Goal: Check status: Check status

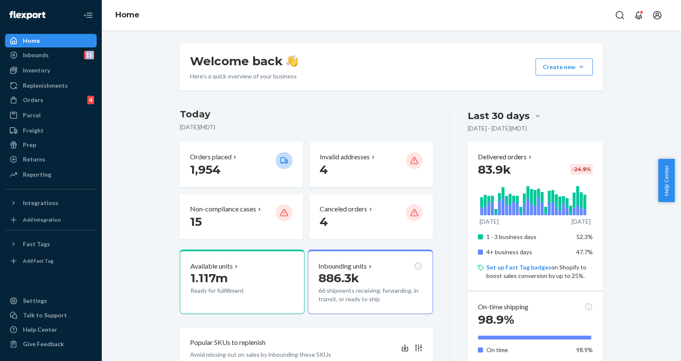
click at [52, 107] on ul "Home Inbounds 15 Shipping Plans Problems 15 Inventory Products Branded Packagin…" at bounding box center [51, 108] width 92 height 148
click at [53, 101] on div "Orders 4" at bounding box center [51, 100] width 90 height 12
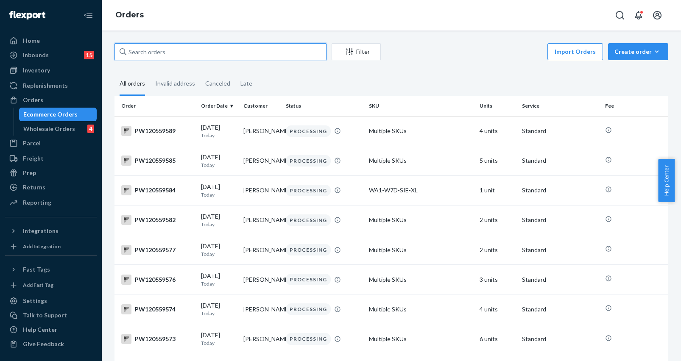
click at [188, 45] on input "text" at bounding box center [221, 51] width 212 height 17
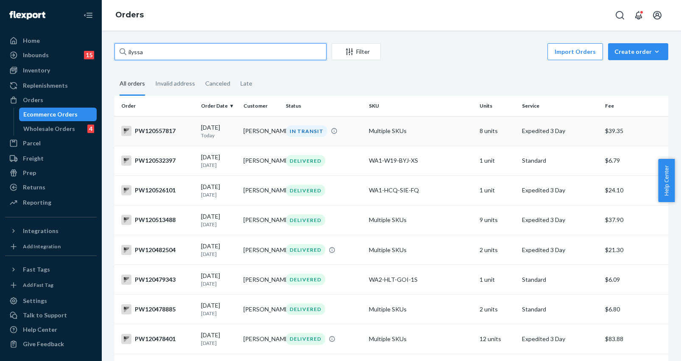
type input "ilyssa"
click at [311, 119] on td "IN TRANSIT" at bounding box center [324, 131] width 83 height 30
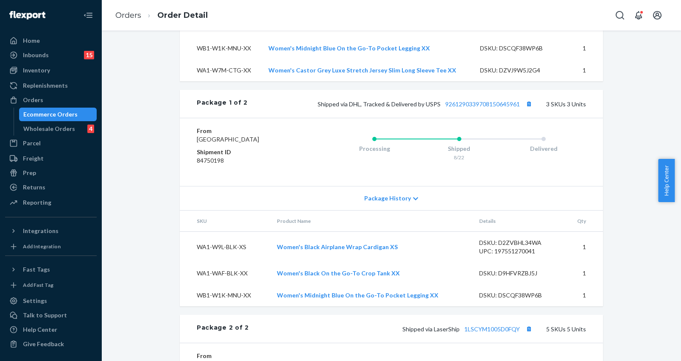
scroll to position [381, 0]
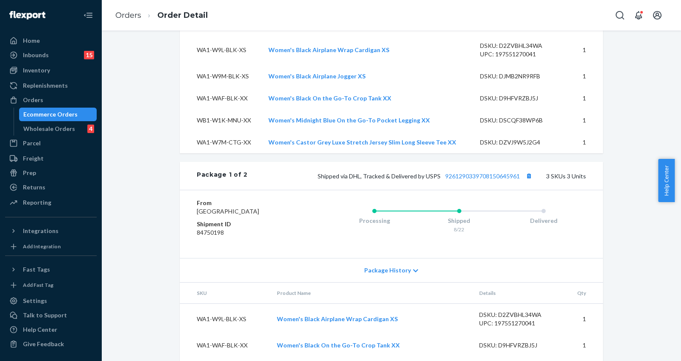
click at [466, 182] on div "Shipped via DHL, Tracked & Delivered by USPS 9261290339708150645961 3 SKUs 3 Un…" at bounding box center [417, 176] width 339 height 11
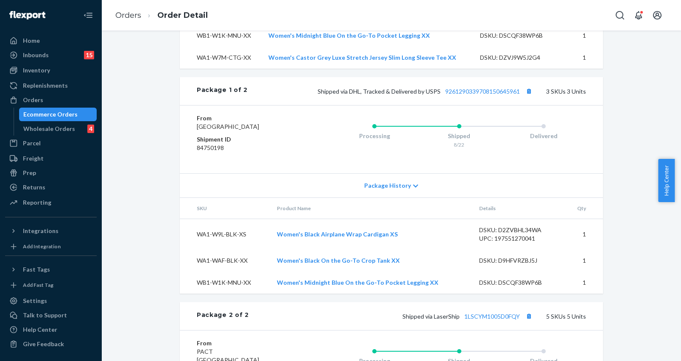
click at [618, 200] on div "Website Order # PW120557817 • Expedited 3 Day / $39.35 View Details Create Retu…" at bounding box center [391, 84] width 567 height 1013
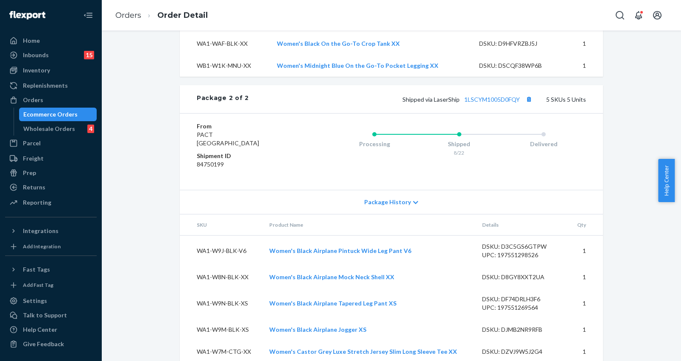
scroll to position [635, 0]
